Goal: Ask a question

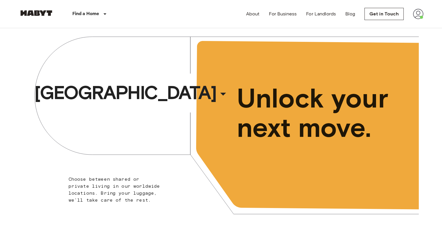
click at [420, 8] on div "About For Business For Landlords Blog Get in Touch" at bounding box center [334, 14] width 177 height 28
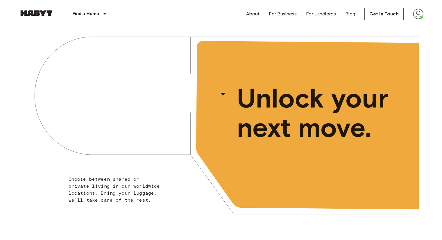
click at [419, 13] on img at bounding box center [418, 14] width 10 height 10
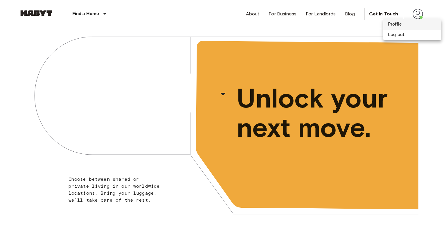
click at [410, 21] on li "Profile" at bounding box center [413, 24] width 58 height 10
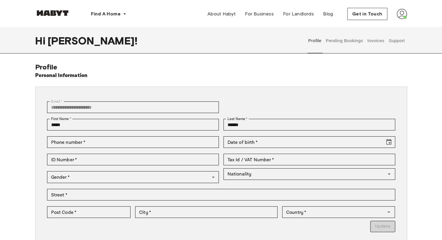
click at [396, 41] on button "Support" at bounding box center [397, 41] width 18 height 26
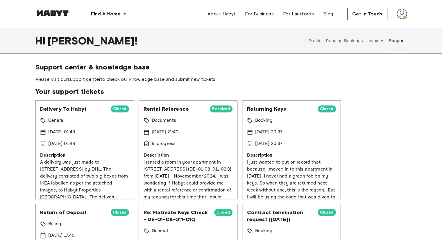
click at [95, 81] on link "support center" at bounding box center [84, 79] width 33 height 6
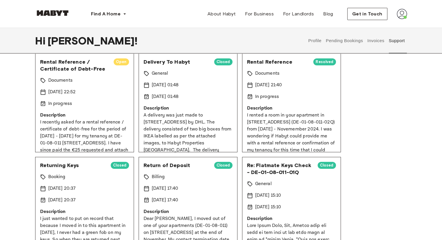
scroll to position [20, 0]
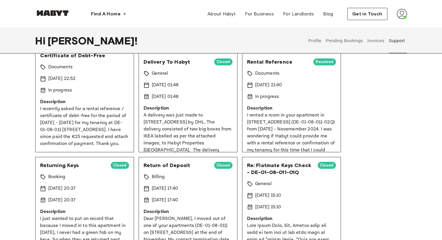
click at [105, 131] on p "I recently asked for a rental reference / certificate of debt-free for the peri…" at bounding box center [84, 127] width 89 height 42
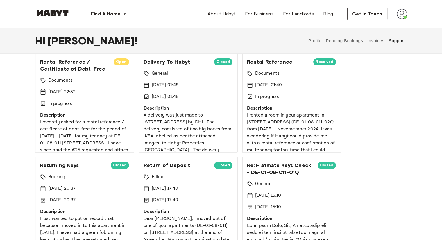
click at [118, 62] on span "Open" at bounding box center [121, 62] width 15 height 6
